Goal: Task Accomplishment & Management: Use online tool/utility

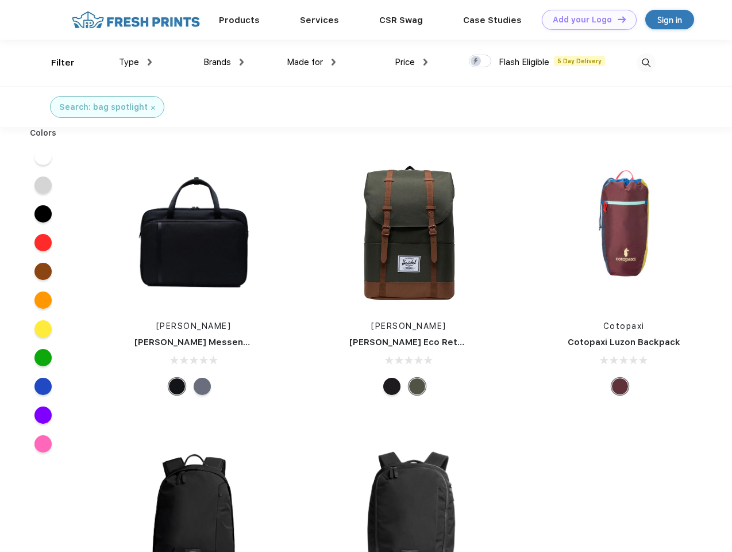
scroll to position [1, 0]
click at [585, 20] on link "Add your Logo Design Tool" at bounding box center [589, 20] width 95 height 20
click at [0, 0] on div "Design Tool" at bounding box center [0, 0] width 0 height 0
click at [617, 19] on link "Add your Logo Design Tool" at bounding box center [589, 20] width 95 height 20
click at [55, 63] on div "Filter" at bounding box center [63, 62] width 24 height 13
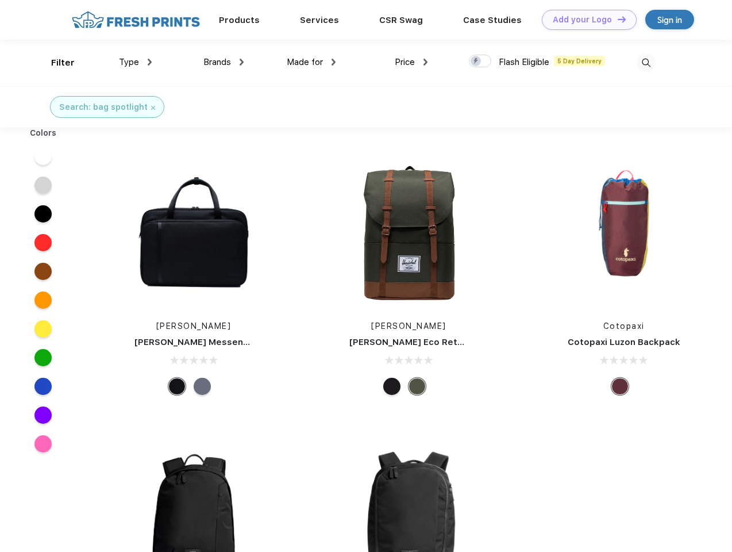
click at [136, 62] on span "Type" at bounding box center [129, 62] width 20 height 10
click at [224, 62] on span "Brands" at bounding box center [217, 62] width 28 height 10
click at [311, 62] on span "Made for" at bounding box center [305, 62] width 36 height 10
click at [411, 62] on span "Price" at bounding box center [405, 62] width 20 height 10
click at [480, 61] on div at bounding box center [480, 61] width 22 height 13
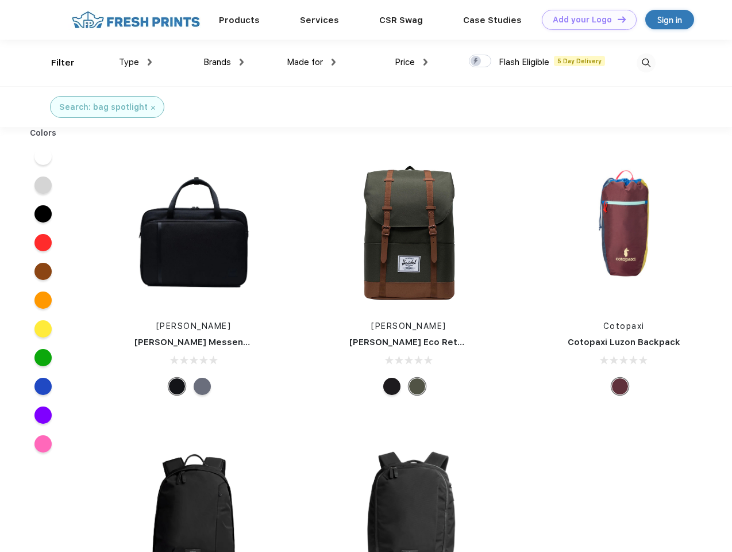
click at [476, 61] on input "checkbox" at bounding box center [472, 57] width 7 height 7
click at [646, 63] on img at bounding box center [646, 62] width 19 height 19
